Goal: Task Accomplishment & Management: Manage account settings

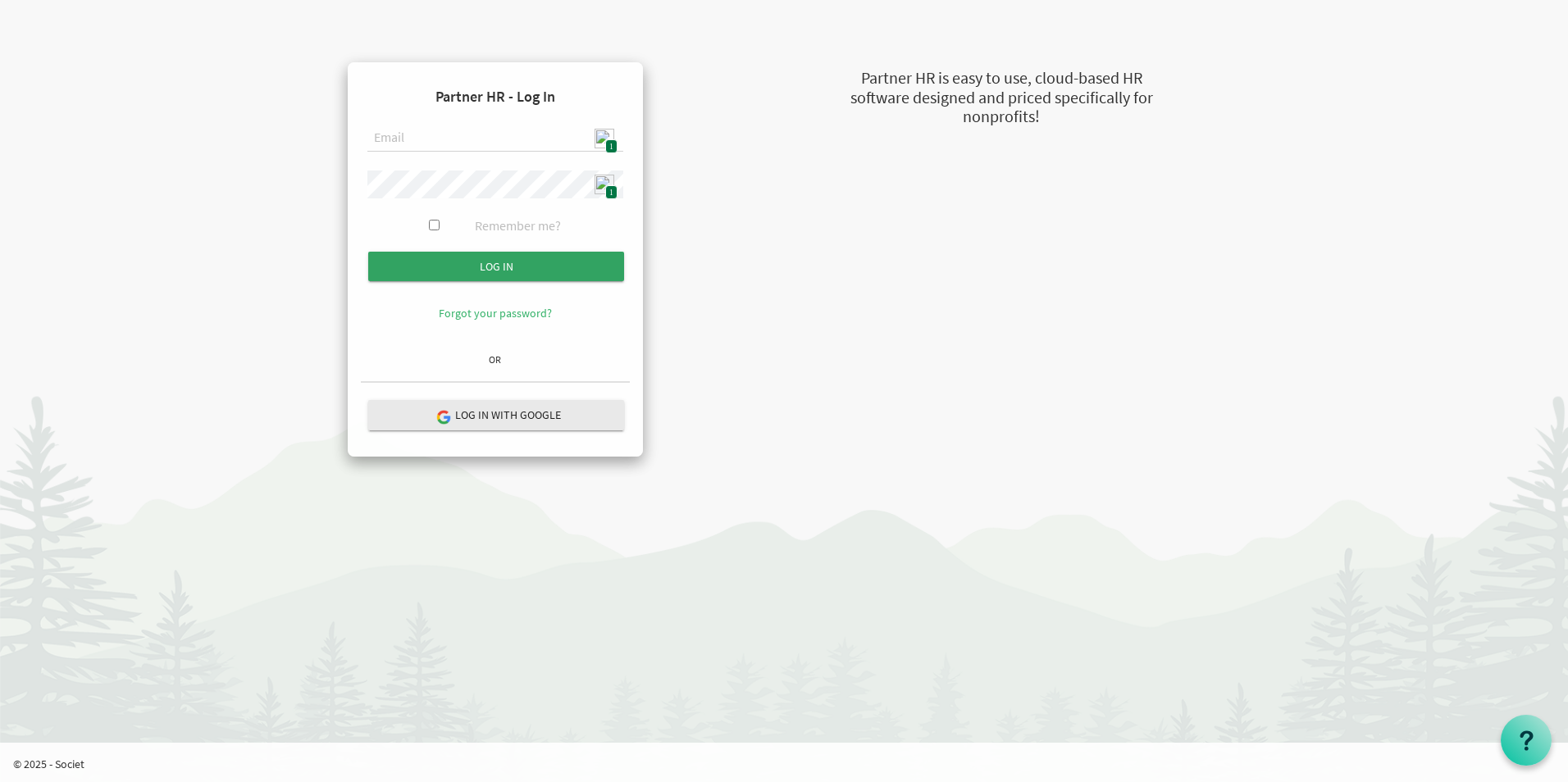
type input "admin@stepind.org"
click at [518, 266] on input "Log in" at bounding box center [497, 266] width 256 height 30
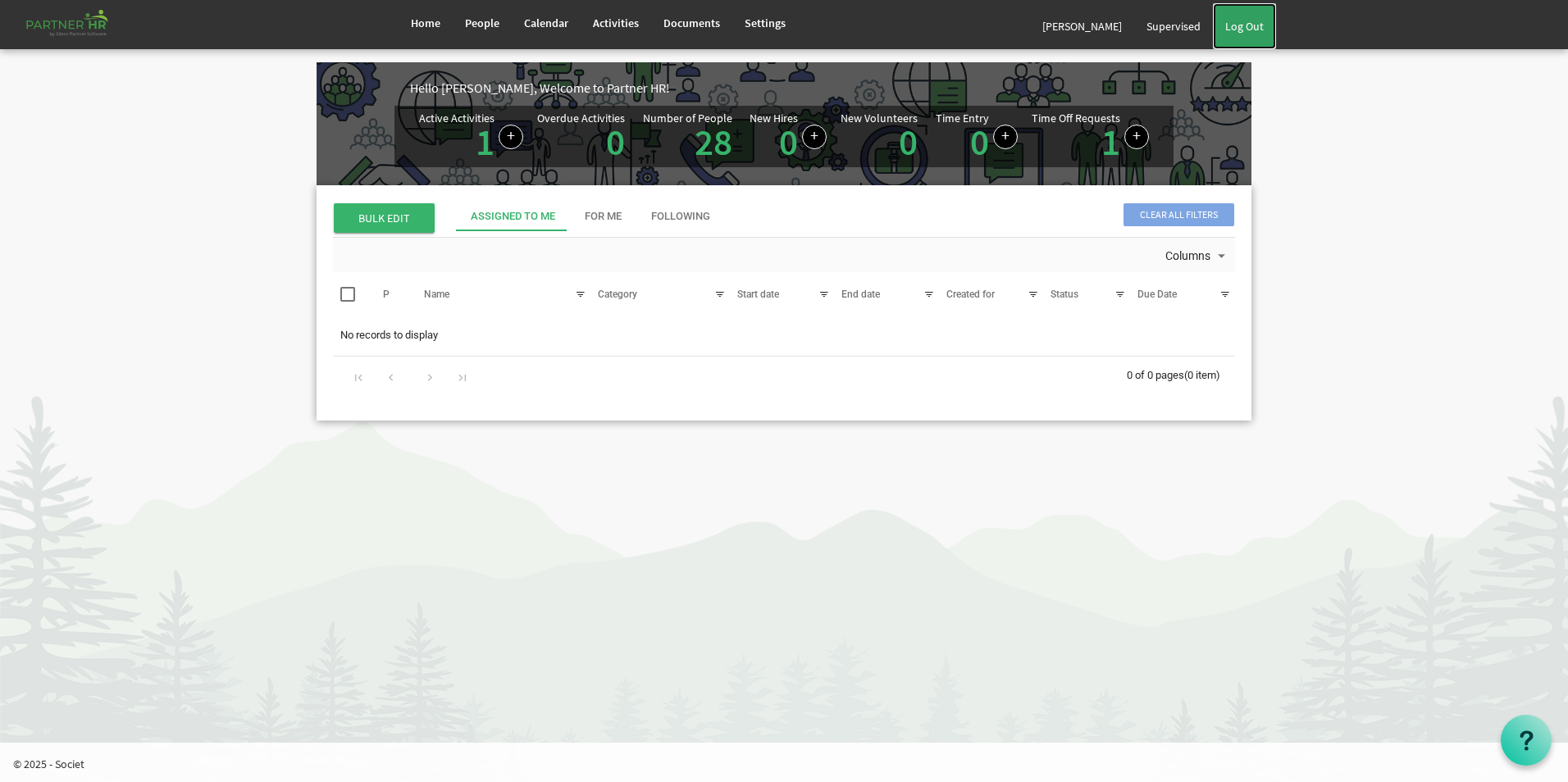
click at [1243, 14] on link "Log Out" at bounding box center [1245, 26] width 63 height 46
